Goal: Book appointment/travel/reservation

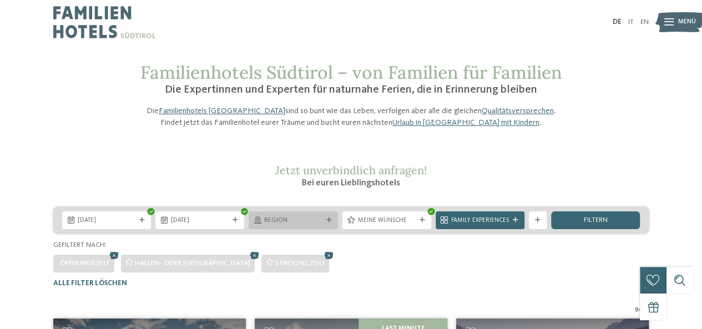
click at [301, 225] on span "Region" at bounding box center [293, 220] width 58 height 9
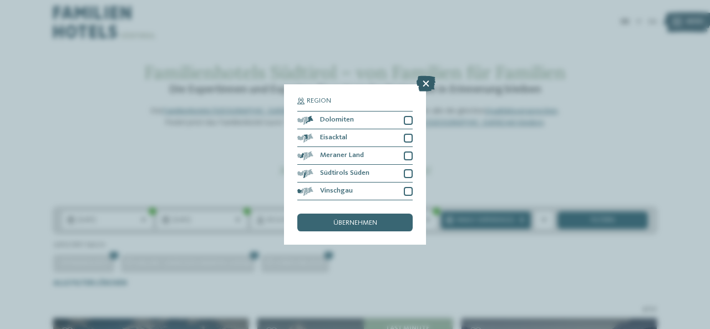
click at [426, 84] on icon at bounding box center [426, 84] width 19 height 16
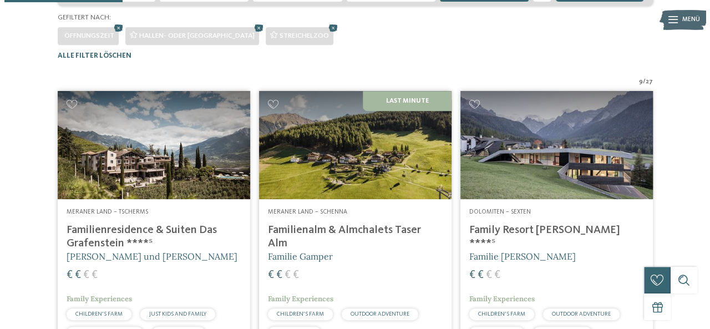
scroll to position [229, 0]
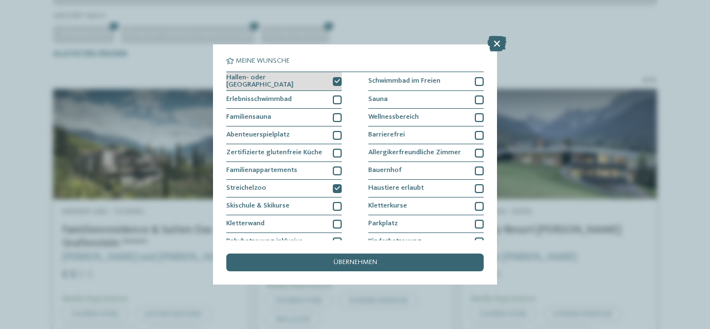
click at [336, 82] on icon at bounding box center [338, 82] width 6 height 6
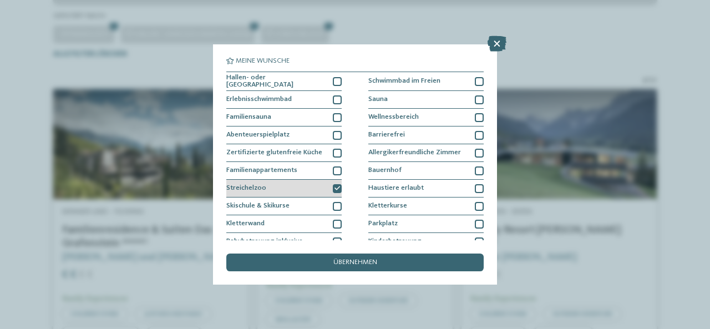
click at [337, 186] on icon at bounding box center [338, 189] width 6 height 6
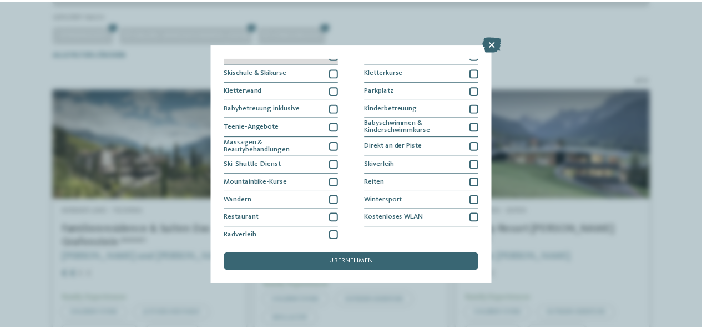
scroll to position [135, 0]
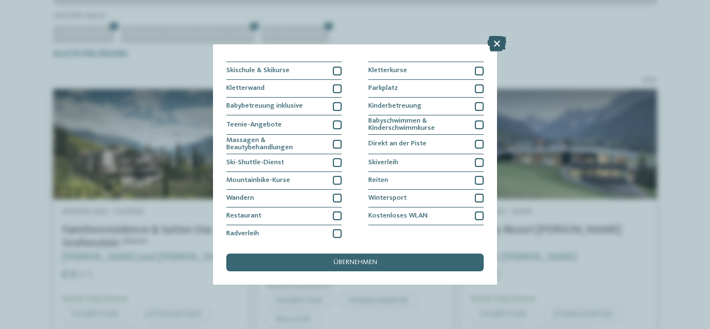
click at [499, 44] on icon at bounding box center [497, 44] width 19 height 16
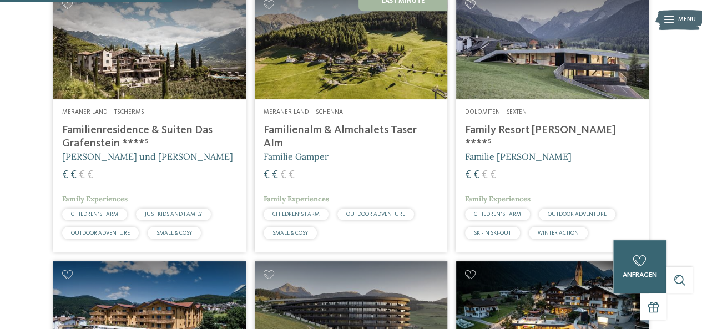
scroll to position [332, 0]
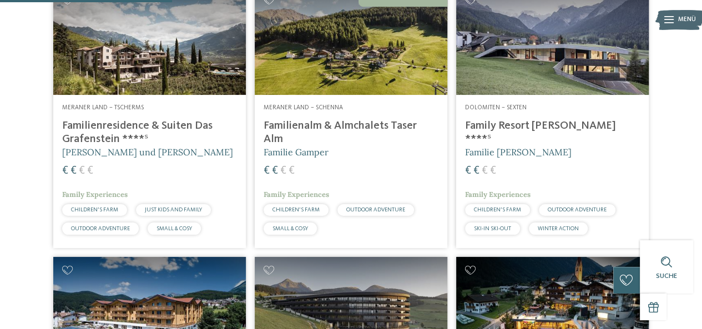
click at [545, 142] on h4 "Family Resort [PERSON_NAME] ****ˢ" at bounding box center [552, 132] width 175 height 27
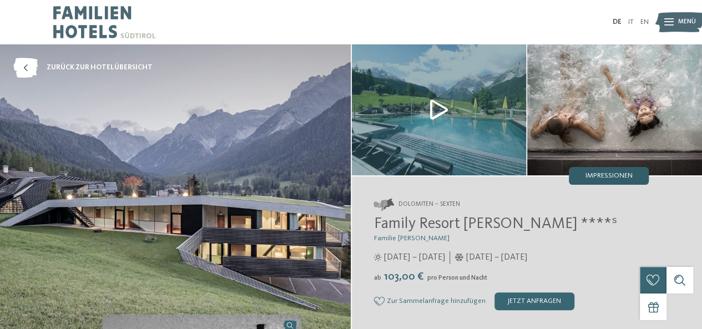
click at [614, 175] on span "Impressionen" at bounding box center [608, 176] width 47 height 7
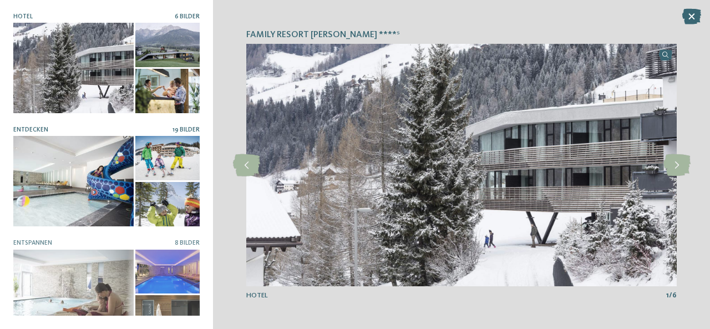
click at [105, 179] on div at bounding box center [73, 181] width 120 height 90
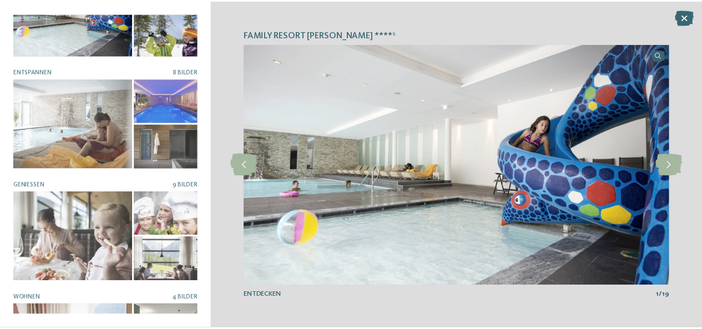
scroll to position [236, 0]
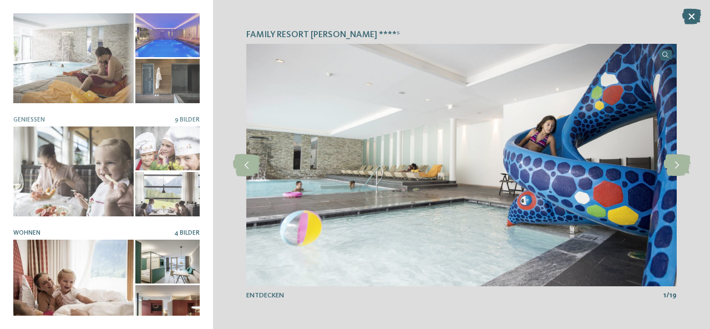
click at [163, 255] on div at bounding box center [167, 262] width 64 height 44
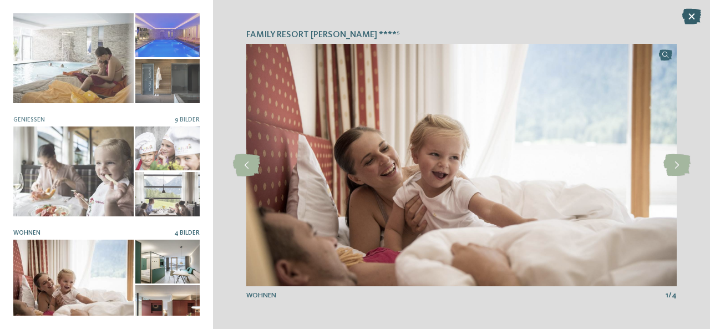
click at [697, 22] on icon at bounding box center [691, 17] width 19 height 16
